Goal: Task Accomplishment & Management: Complete application form

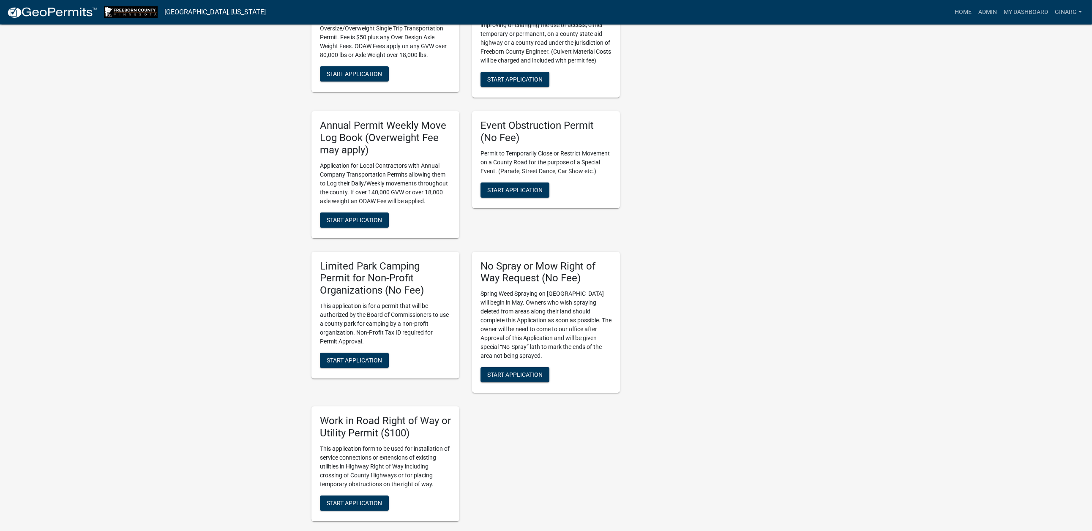
scroll to position [761, 0]
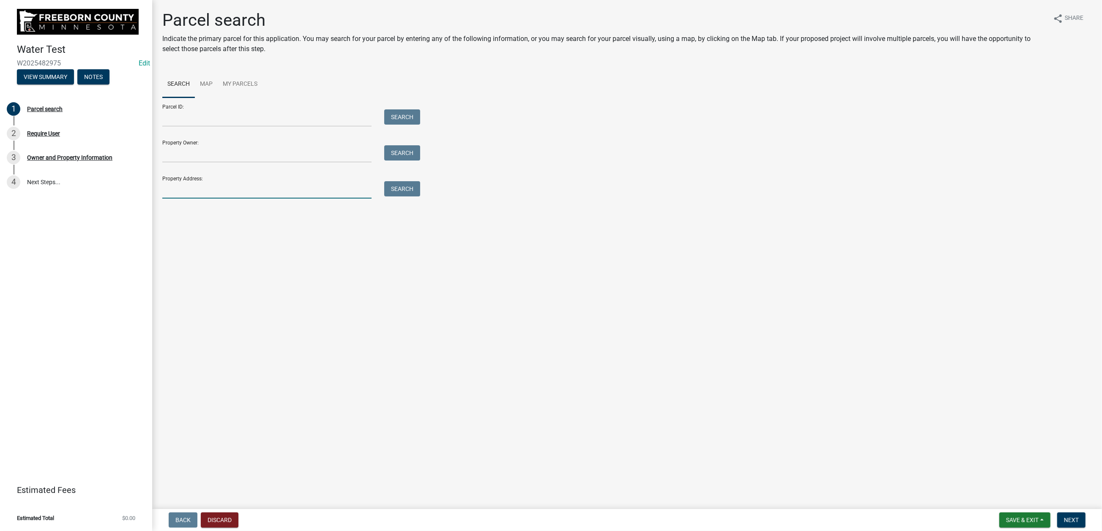
click at [200, 199] on input "Property Address:" at bounding box center [266, 189] width 209 height 17
click at [201, 199] on input "Property Address:" at bounding box center [266, 189] width 209 height 17
type input "80008"
click at [407, 197] on button "Search" at bounding box center [402, 188] width 36 height 15
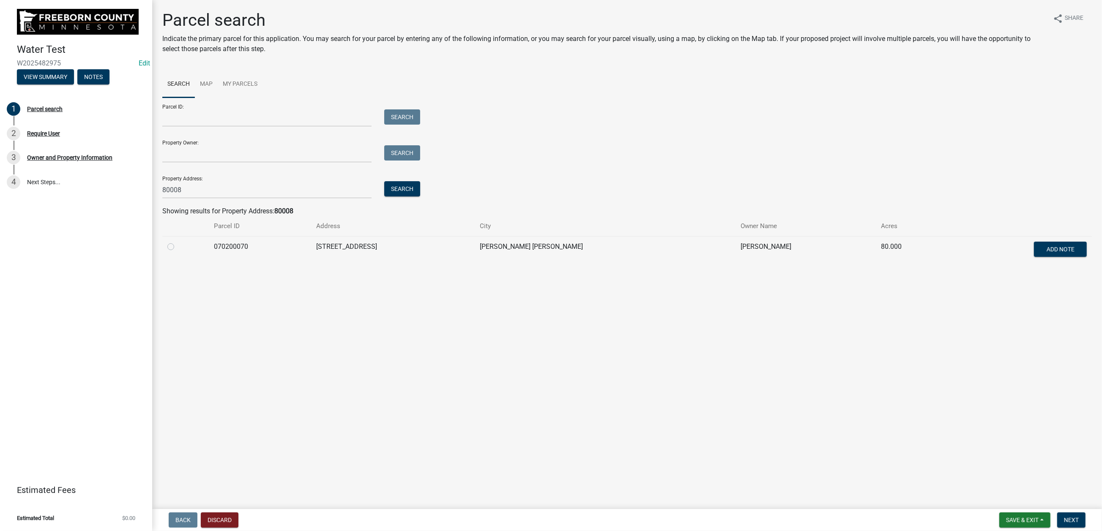
click at [178, 242] on label at bounding box center [178, 242] width 0 height 0
click at [178, 247] on input "radio" at bounding box center [180, 244] width 5 height 5
radio input "true"
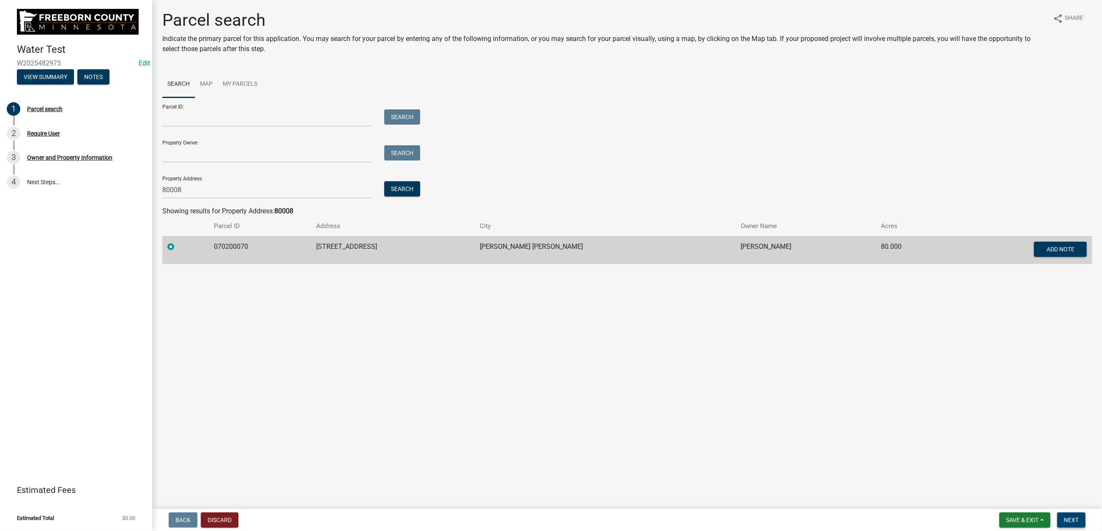
click at [1064, 517] on span "Next" at bounding box center [1071, 520] width 15 height 7
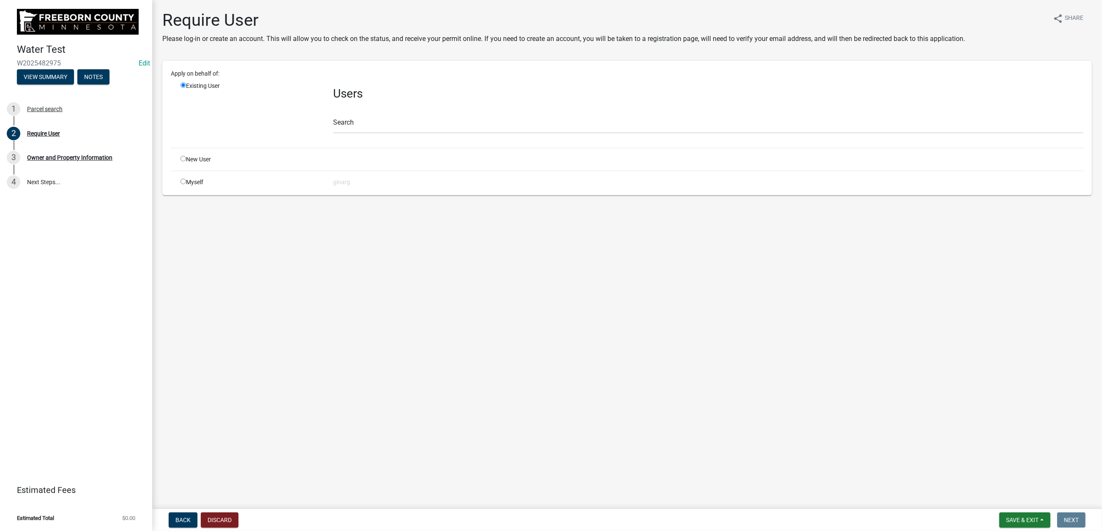
click at [186, 184] on input "radio" at bounding box center [182, 181] width 5 height 5
radio input "true"
radio input "false"
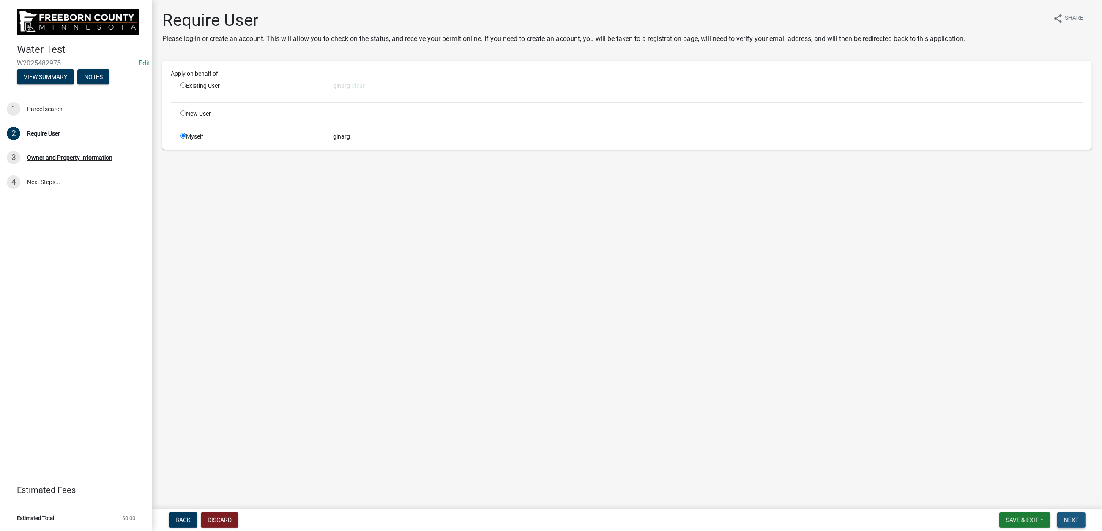
click at [1064, 517] on span "Next" at bounding box center [1071, 520] width 15 height 7
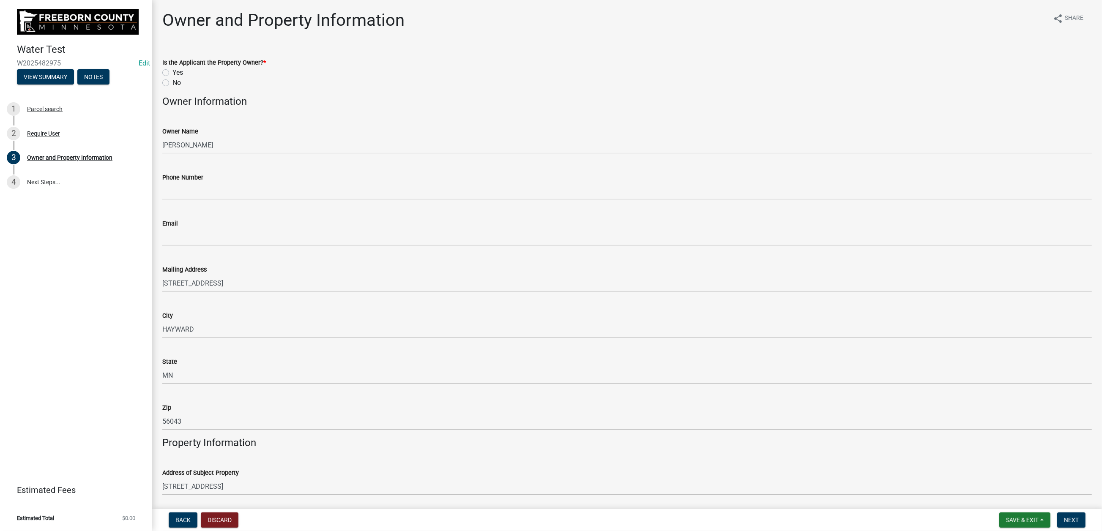
click at [172, 88] on label "No" at bounding box center [176, 83] width 8 height 10
click at [172, 83] on input "No" at bounding box center [174, 80] width 5 height 5
radio input "true"
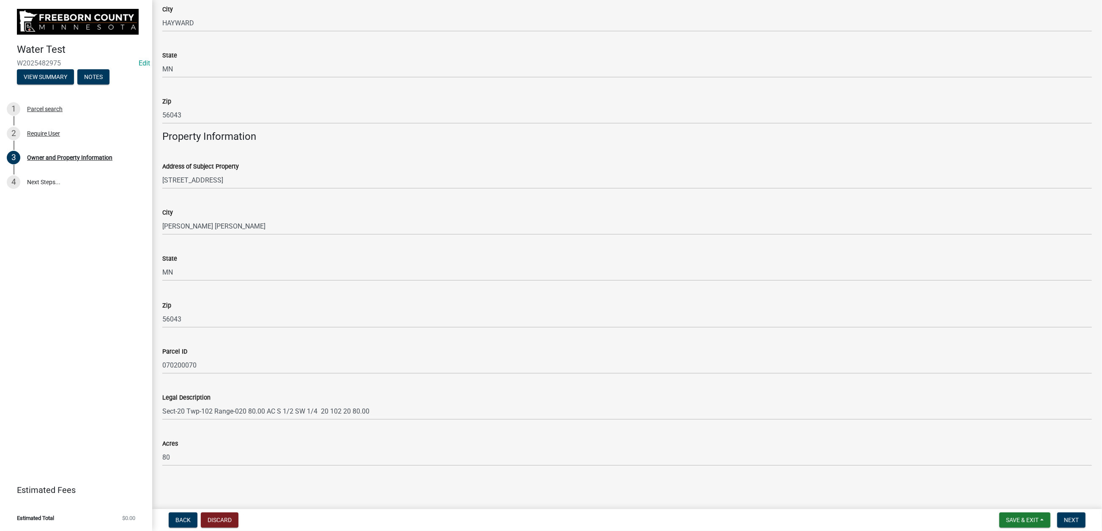
scroll to position [693, 0]
click at [1064, 520] on span "Next" at bounding box center [1071, 520] width 15 height 7
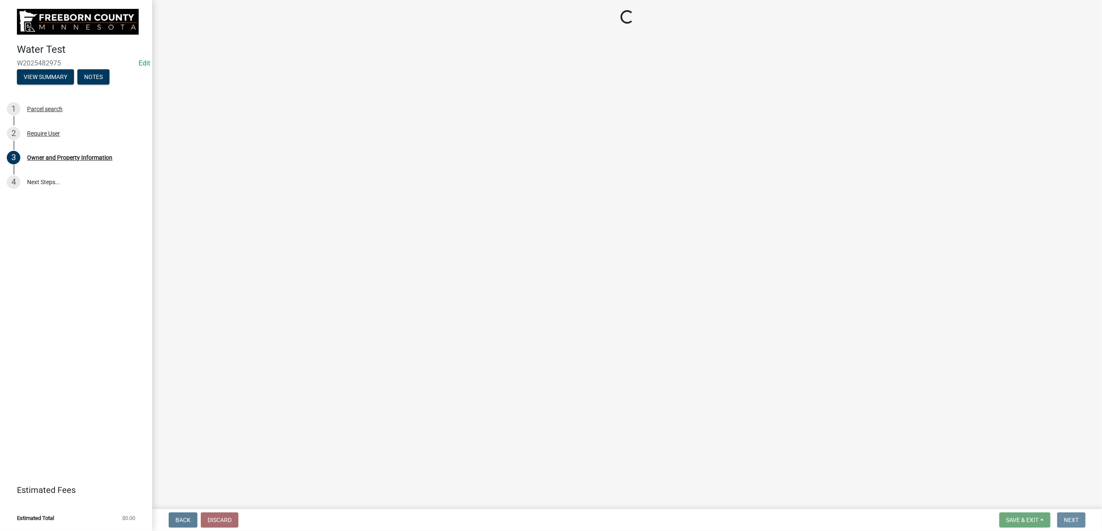
scroll to position [0, 0]
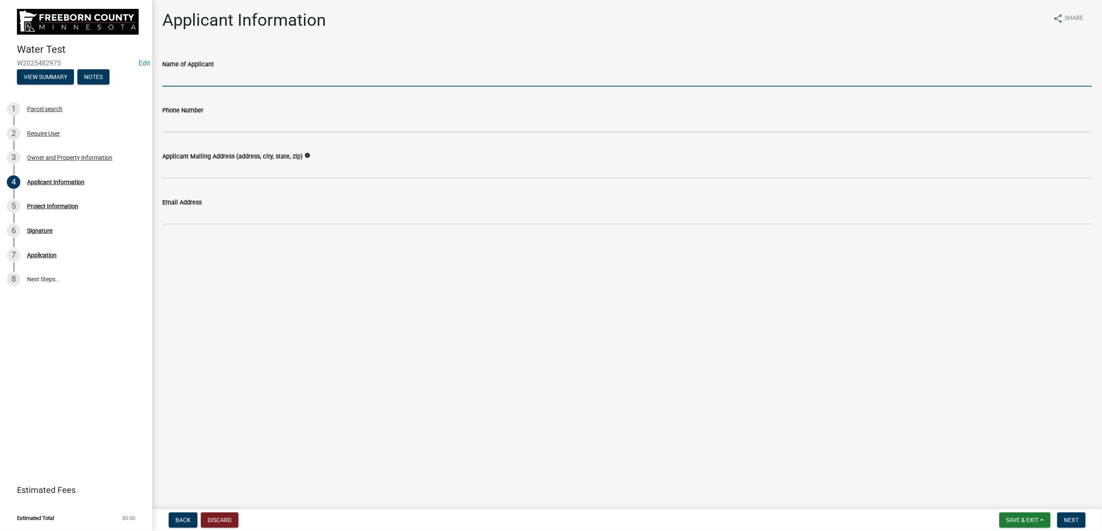
click at [190, 87] on input "Name of Applicant" at bounding box center [627, 77] width 930 height 17
type input "[PERSON_NAME]"
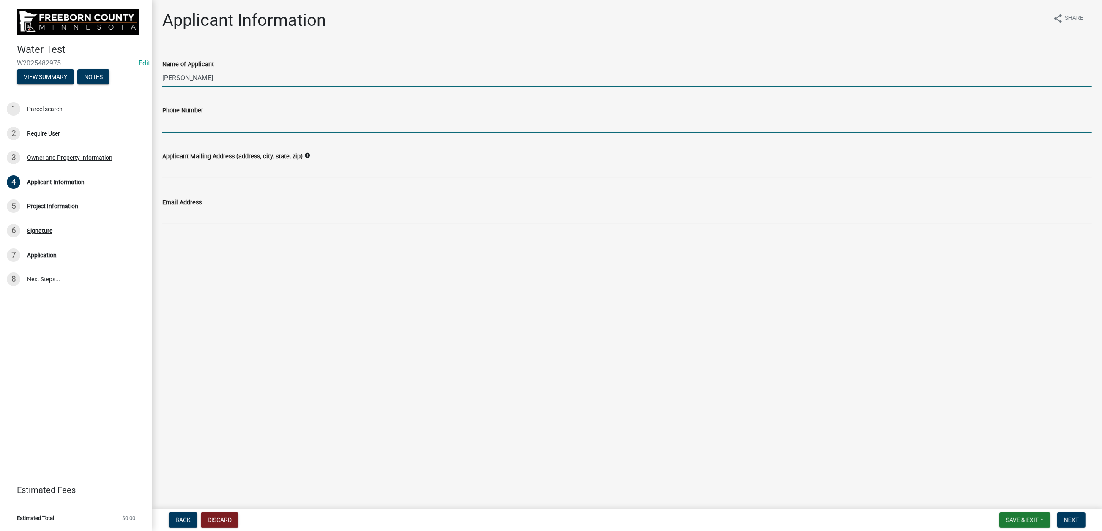
click at [179, 133] on input "Phone Number" at bounding box center [627, 123] width 930 height 17
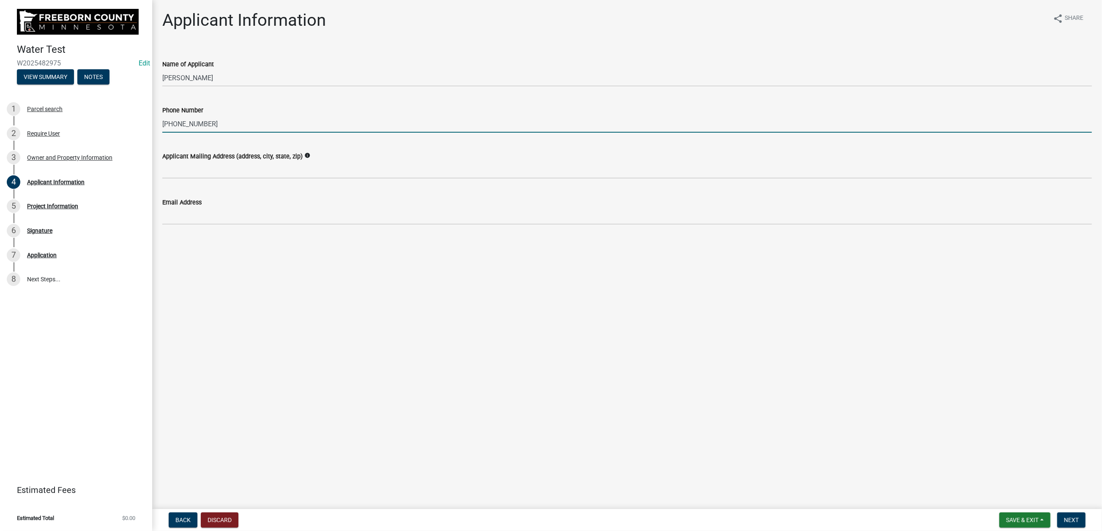
type input "[PHONE_NUMBER]"
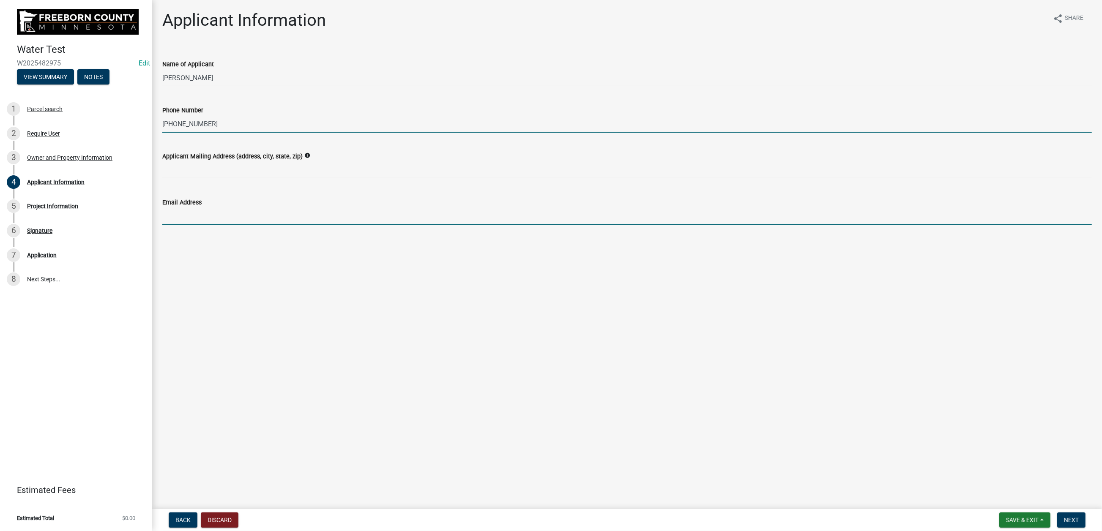
click at [198, 225] on input "Email Address" at bounding box center [627, 216] width 930 height 17
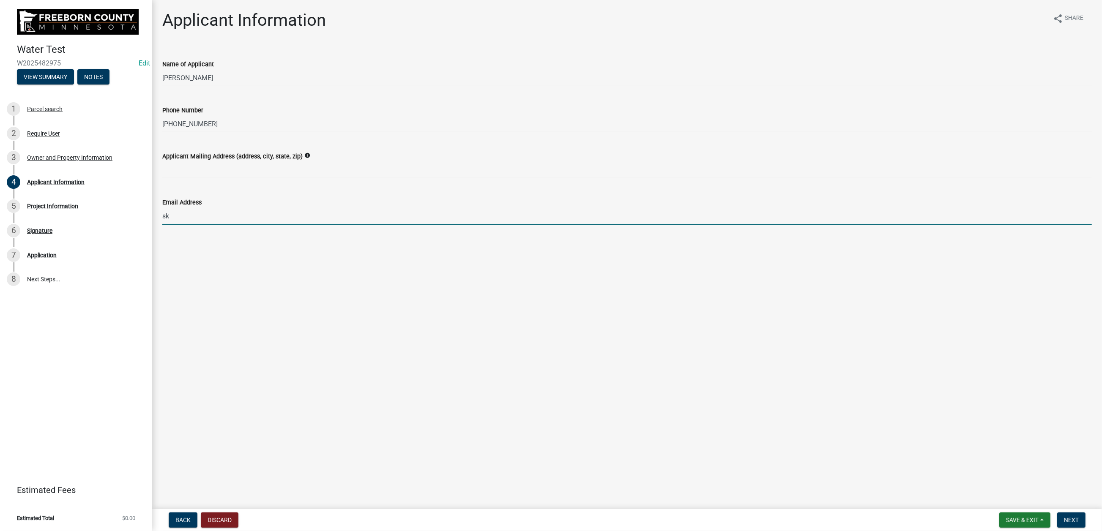
type input "s"
type input "[EMAIL_ADDRESS][DOMAIN_NAME]"
click at [1064, 517] on span "Next" at bounding box center [1071, 520] width 15 height 7
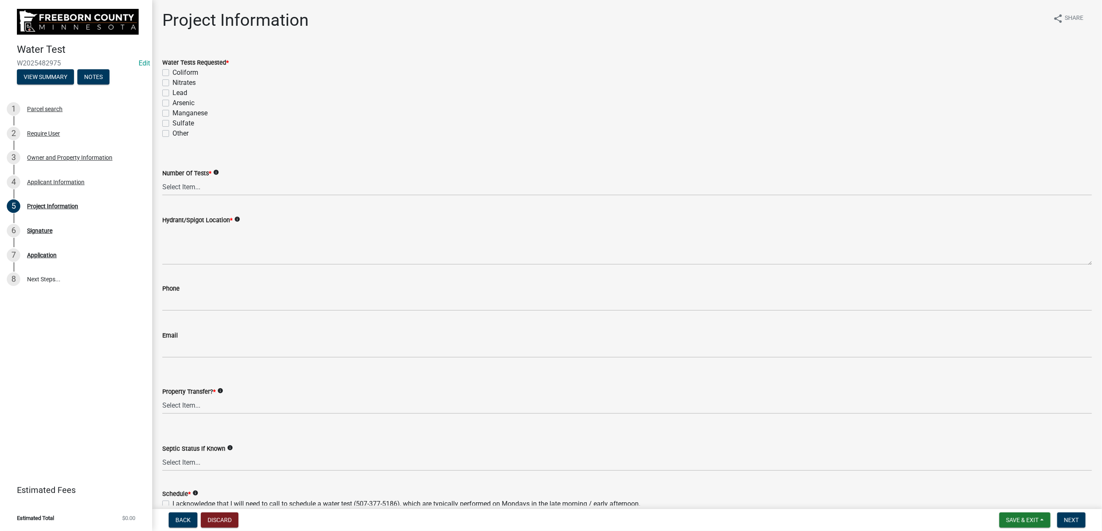
click at [172, 88] on label "Nitrates" at bounding box center [183, 83] width 23 height 10
click at [172, 83] on input "Nitrates" at bounding box center [174, 80] width 5 height 5
checkbox input "true"
checkbox input "false"
checkbox input "true"
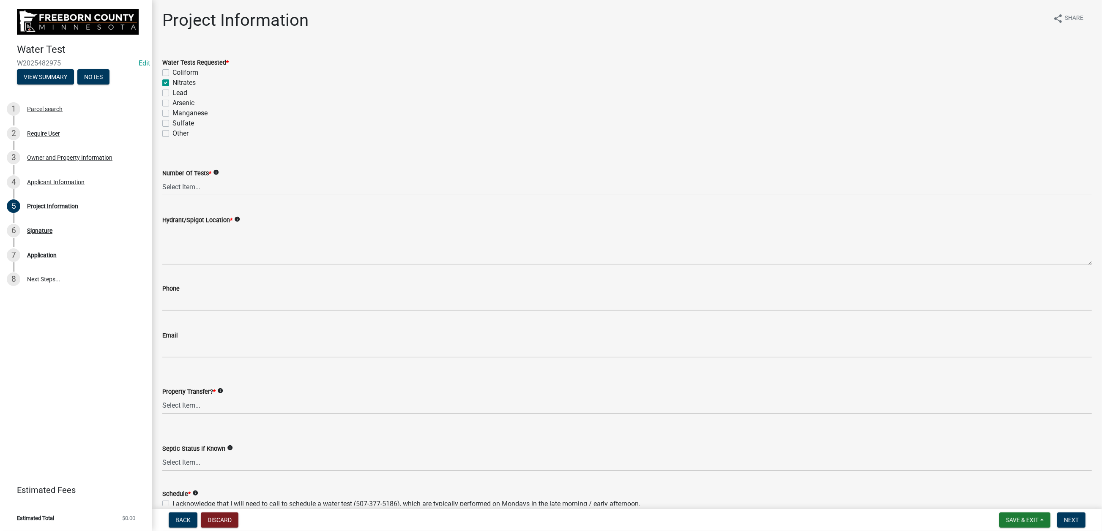
checkbox input "false"
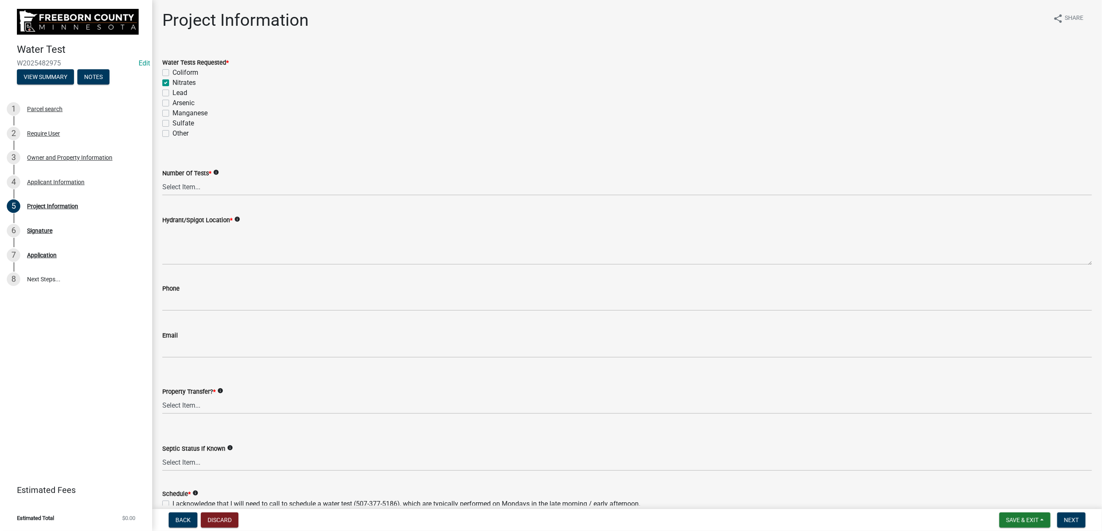
click at [173, 78] on label "Coliform" at bounding box center [185, 73] width 26 height 10
click at [173, 73] on input "Coliform" at bounding box center [174, 70] width 5 height 5
checkbox input "true"
checkbox input "false"
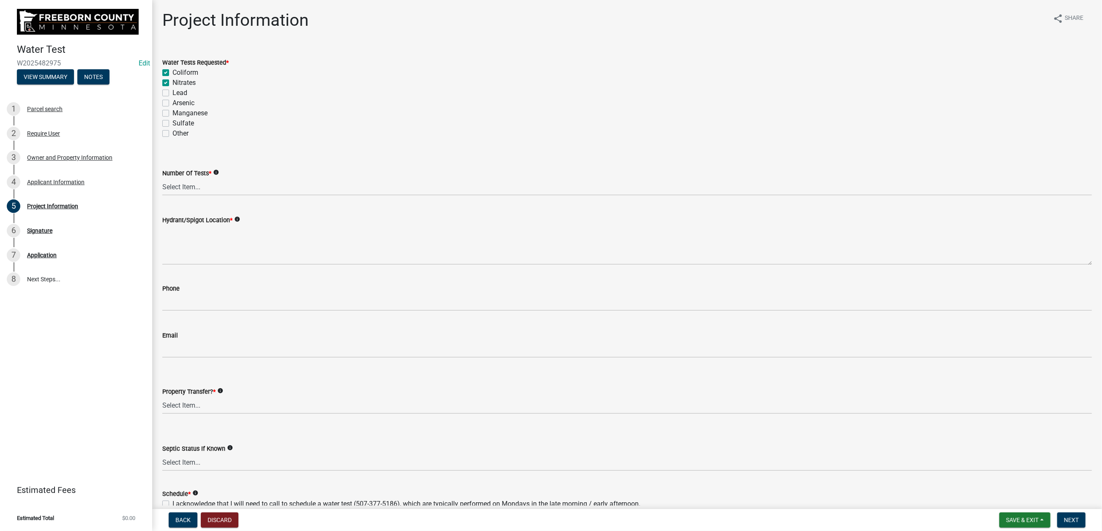
checkbox input "false"
click at [231, 196] on select "Select Item... 1 2 3 4 5 6" at bounding box center [627, 186] width 930 height 17
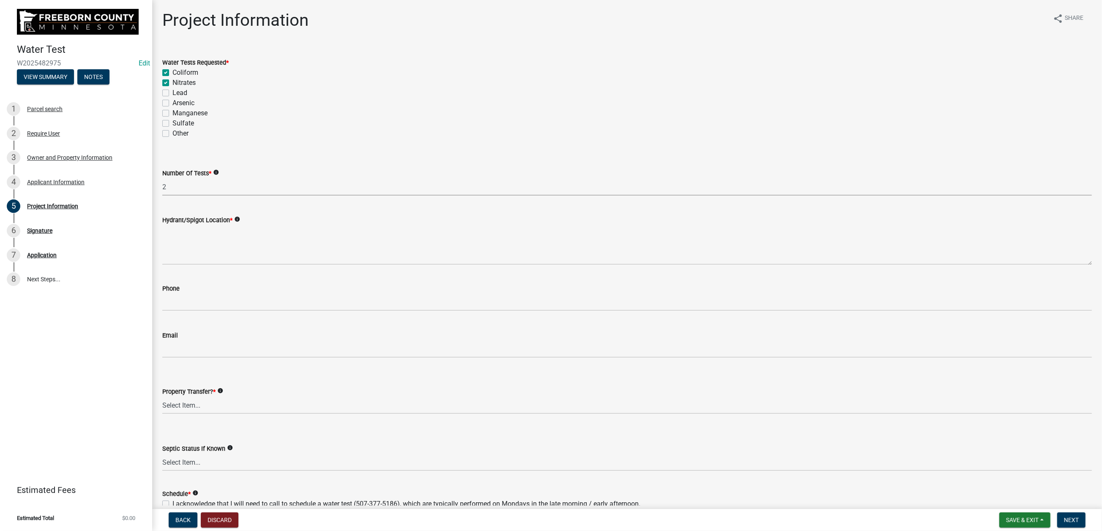
click at [167, 196] on select "Select Item... 1 2 3 4 5 6" at bounding box center [627, 186] width 930 height 17
select select "70d30e12-08da-45a9-9803-49605a53e58e"
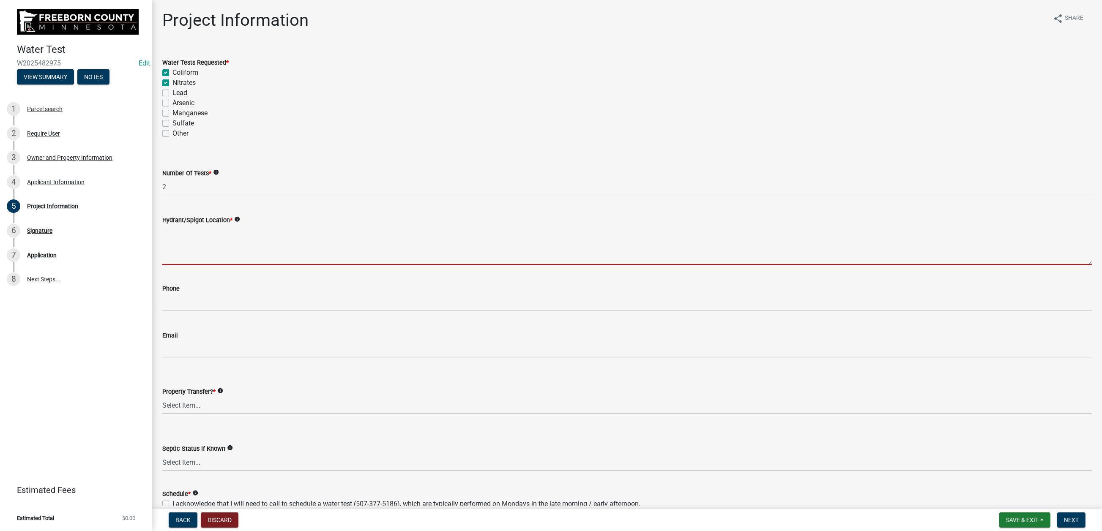
click at [184, 265] on textarea "Hydrant/Spigot Location *" at bounding box center [627, 245] width 930 height 40
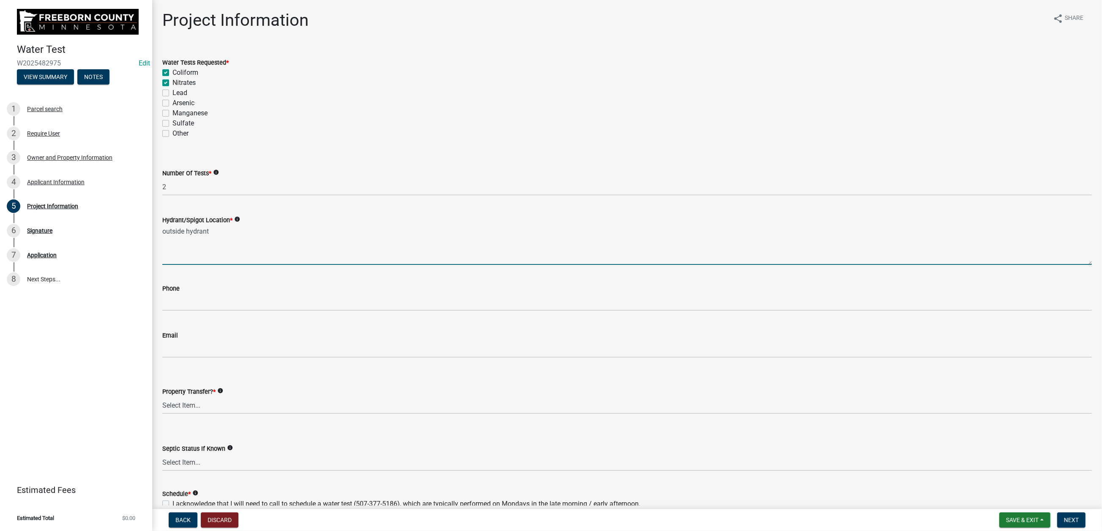
type textarea "outside hydrant"
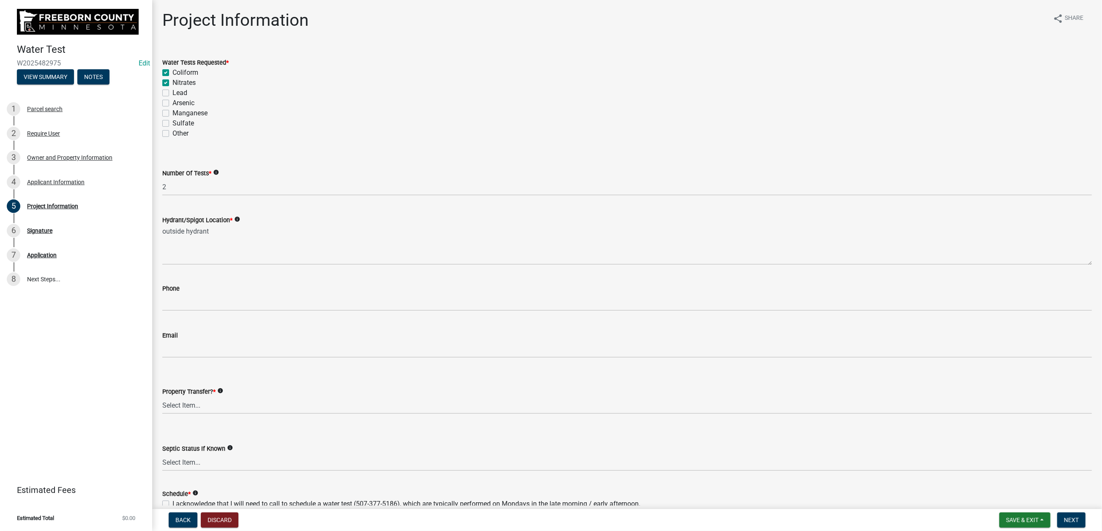
click at [175, 108] on label "Arsenic" at bounding box center [183, 103] width 22 height 10
click at [175, 104] on input "Arsenic" at bounding box center [174, 100] width 5 height 5
checkbox input "true"
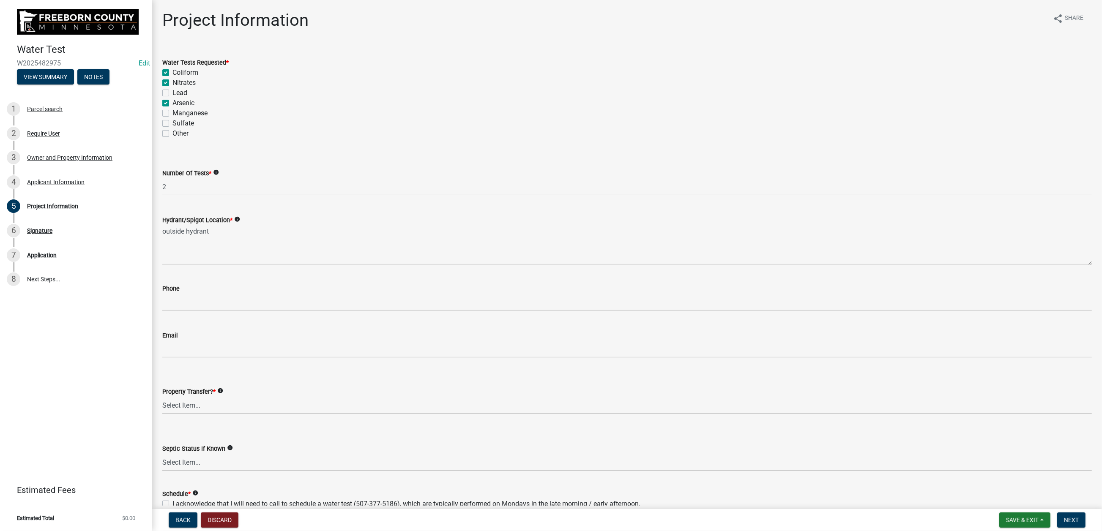
checkbox input "false"
checkbox input "true"
checkbox input "false"
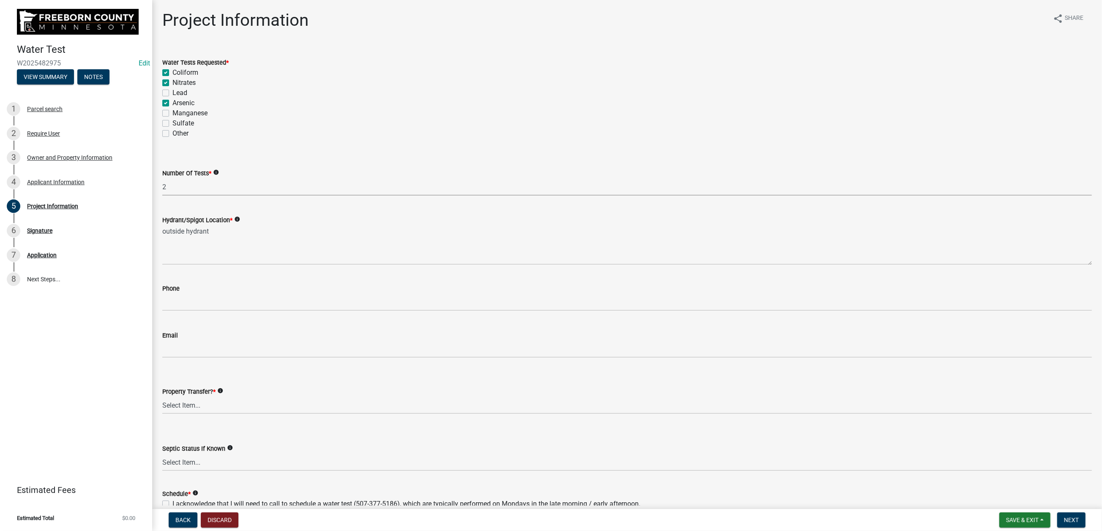
click at [176, 196] on select "Select Item... 1 2 3 4 5 6" at bounding box center [627, 186] width 930 height 17
click at [167, 196] on select "Select Item... 1 2 3 4 5 6" at bounding box center [627, 186] width 930 height 17
select select "9f3abf1d-a7be-4a09-95f8-2d2f8f2d1057"
click at [399, 129] on div "Sulfate" at bounding box center [627, 123] width 930 height 10
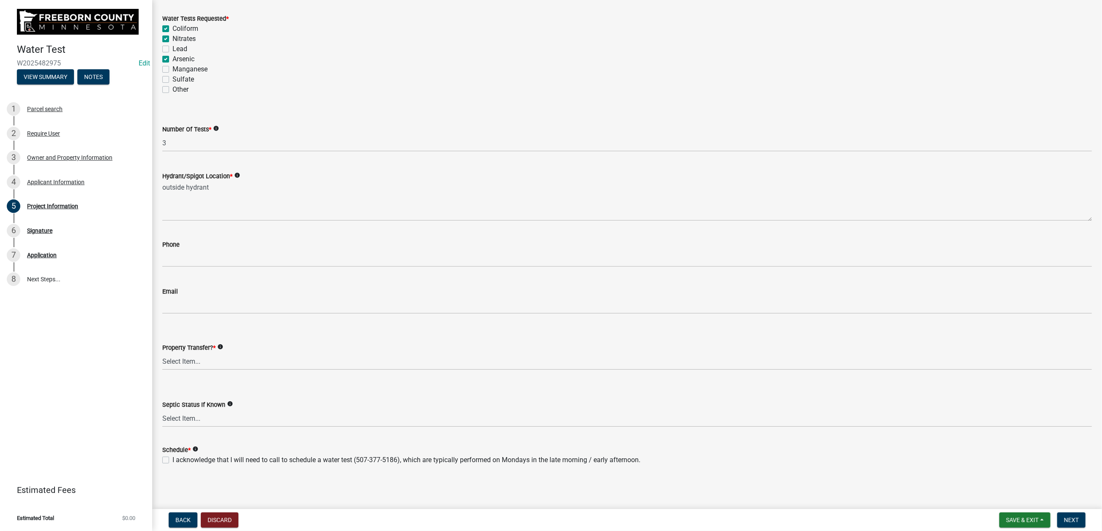
scroll to position [190, 0]
click at [222, 370] on select "Select Item... Yes No" at bounding box center [627, 361] width 930 height 17
click at [167, 370] on select "Select Item... Yes No" at bounding box center [627, 361] width 930 height 17
select select "1c3dcbe8-2b21-4bd6-8afa-59f72c0ae0eb"
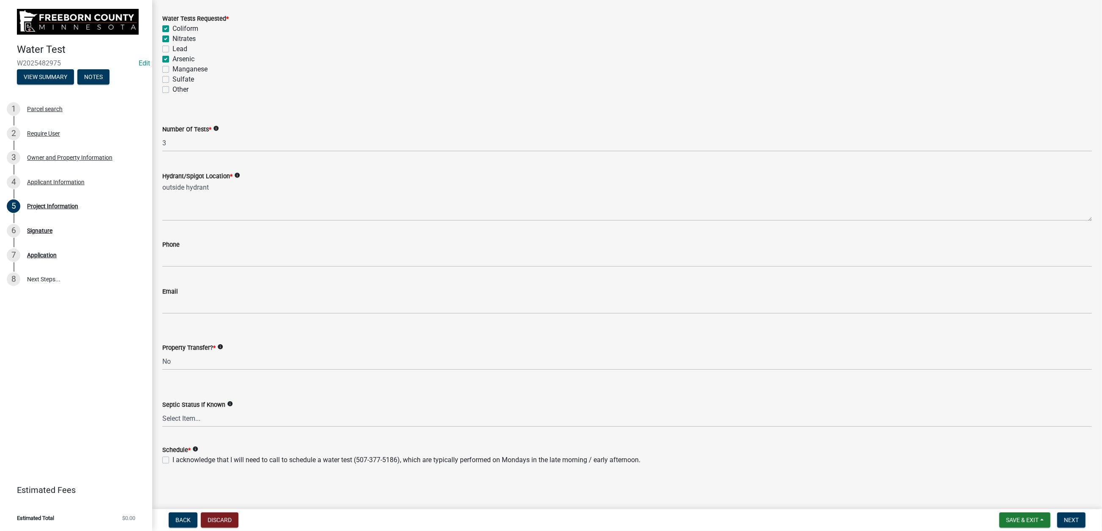
click at [172, 455] on label "I acknowledge that I will need to call to schedule a water test (507-377-5186),…" at bounding box center [406, 460] width 468 height 10
click at [172, 455] on input "I acknowledge that I will need to call to schedule a water test (507-377-5186),…" at bounding box center [174, 457] width 5 height 5
checkbox input "true"
click at [1057, 513] on button "Next" at bounding box center [1071, 520] width 28 height 15
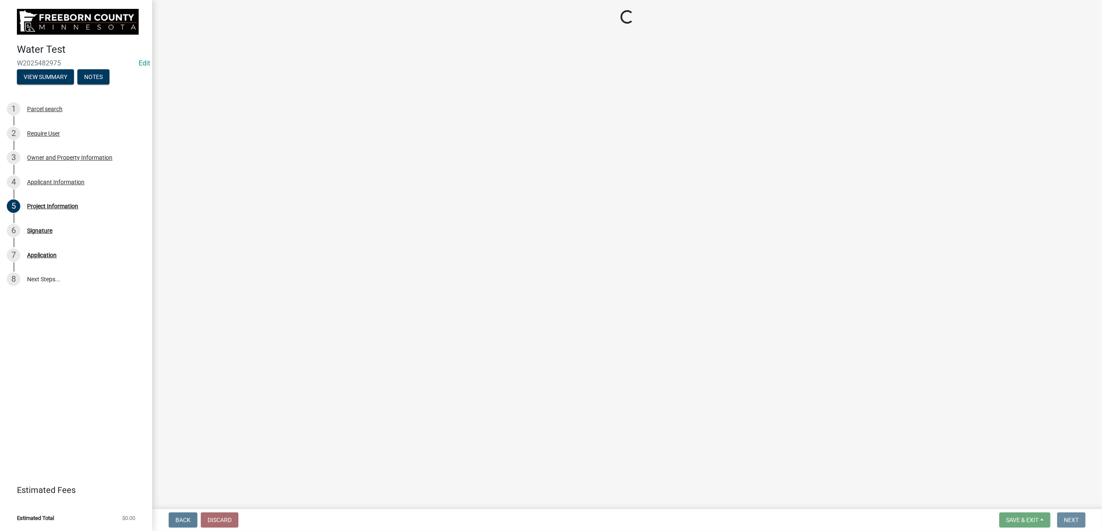
scroll to position [0, 0]
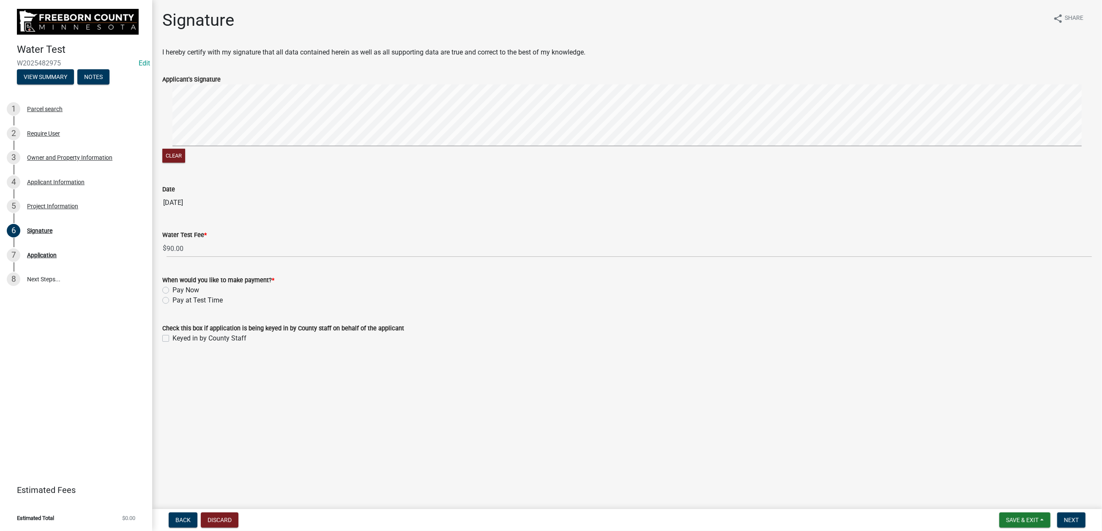
click at [172, 306] on label "Pay at Test Time" at bounding box center [197, 300] width 50 height 10
click at [172, 301] on input "Pay at Test Time" at bounding box center [174, 297] width 5 height 5
radio input "true"
click at [175, 344] on label "Keyed in by County Staff" at bounding box center [209, 339] width 74 height 10
click at [175, 339] on input "Keyed in by County Staff" at bounding box center [174, 336] width 5 height 5
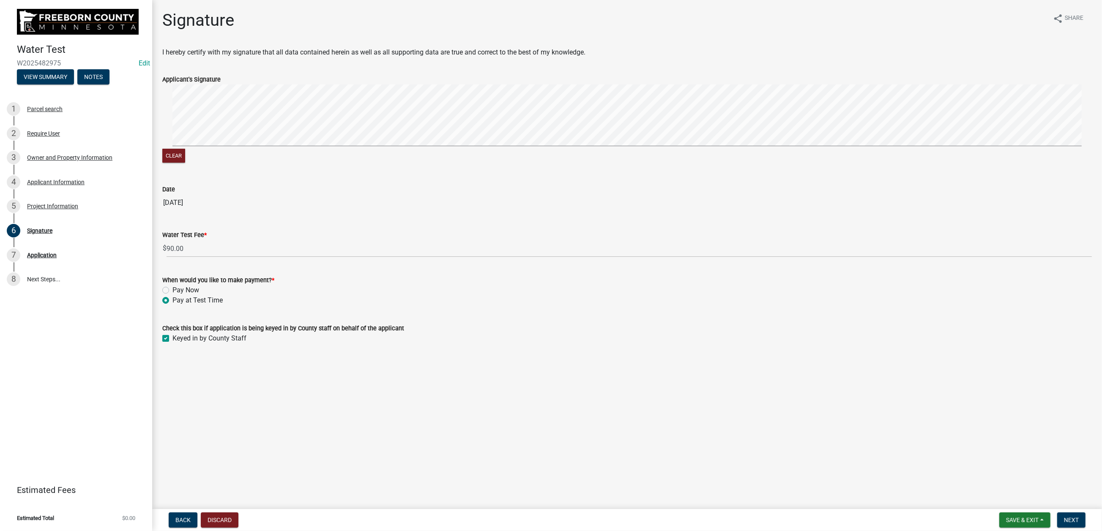
checkbox input "true"
click at [1064, 517] on span "Next" at bounding box center [1071, 520] width 15 height 7
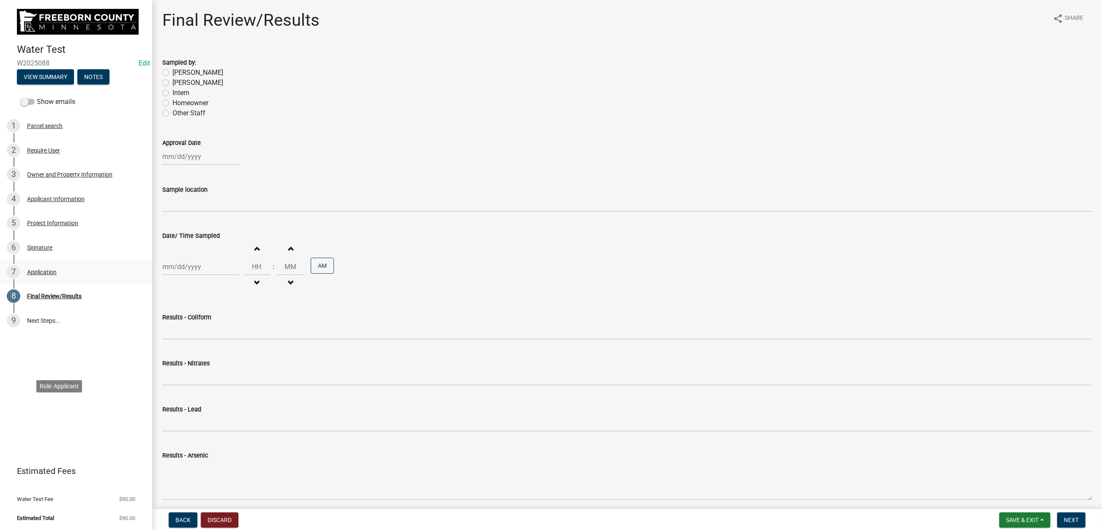
click at [55, 275] on div "Application" at bounding box center [42, 272] width 30 height 6
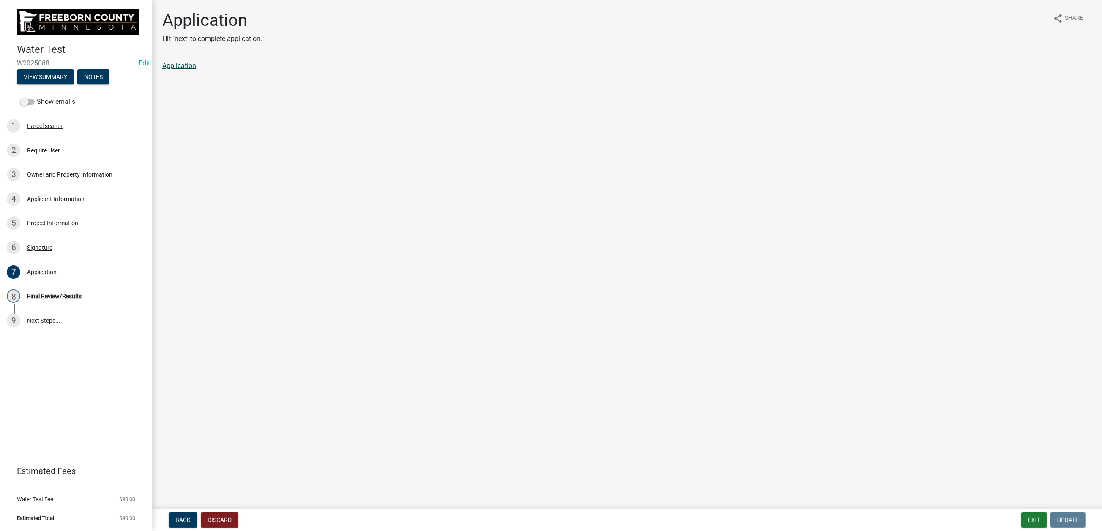
click at [183, 70] on link "Application" at bounding box center [179, 66] width 34 height 8
click at [1021, 513] on button "Exit" at bounding box center [1034, 520] width 26 height 15
